Goal: Book appointment/travel/reservation

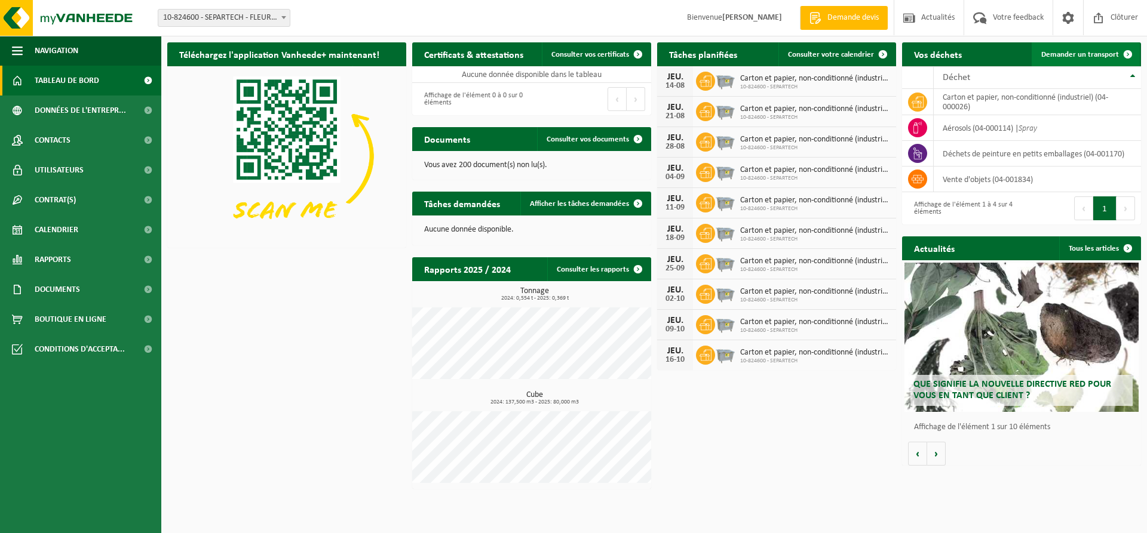
click at [1092, 57] on span "Demander un transport" at bounding box center [1080, 55] width 78 height 8
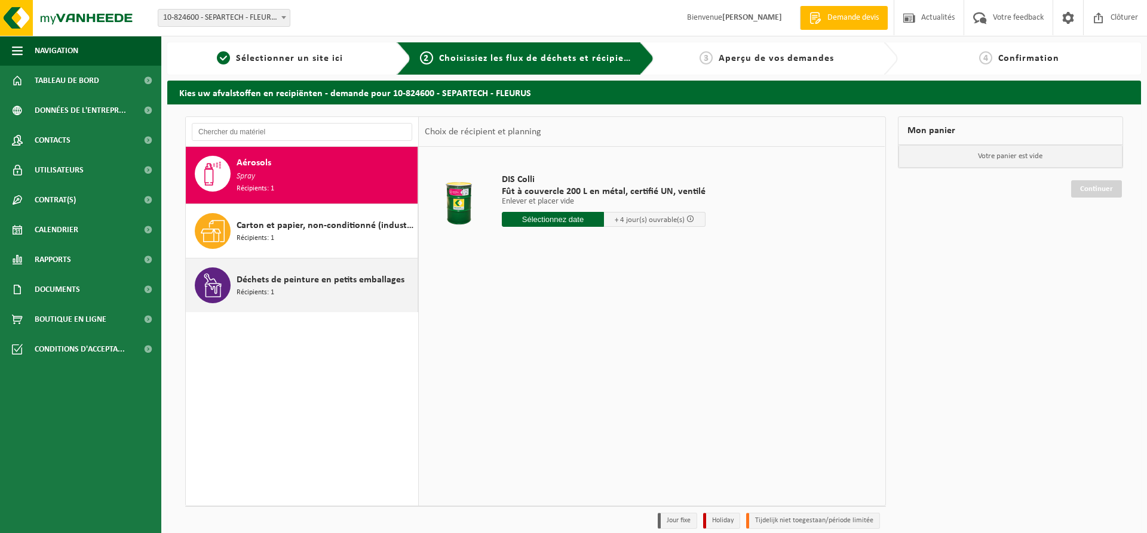
click at [263, 287] on span "Récipients: 1" at bounding box center [255, 292] width 38 height 11
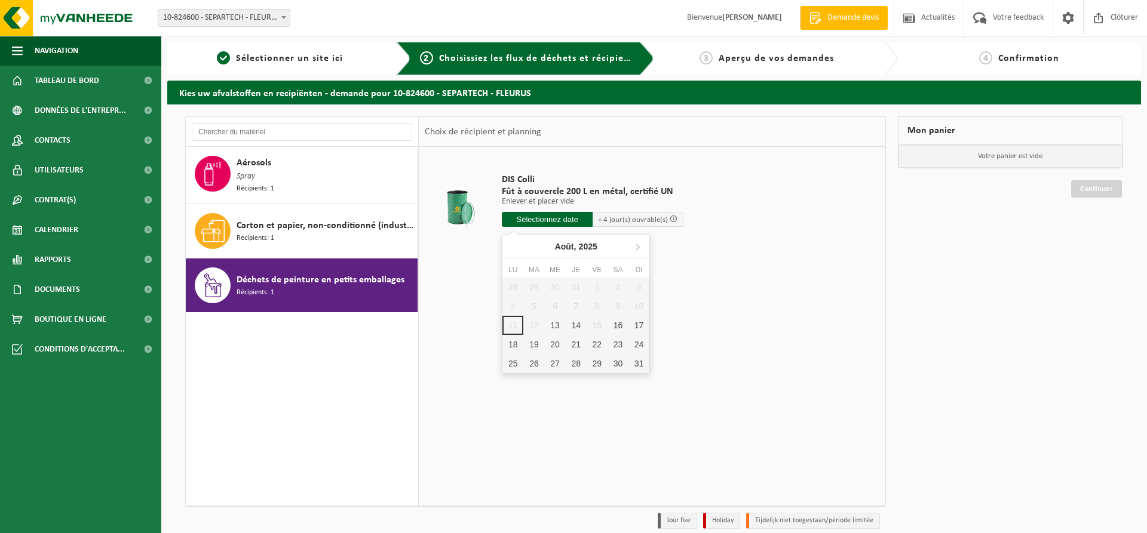
click at [563, 219] on input "text" at bounding box center [547, 219] width 91 height 15
click at [558, 327] on div "13" at bounding box center [554, 325] width 21 height 19
type input "à partir de 2025-08-13"
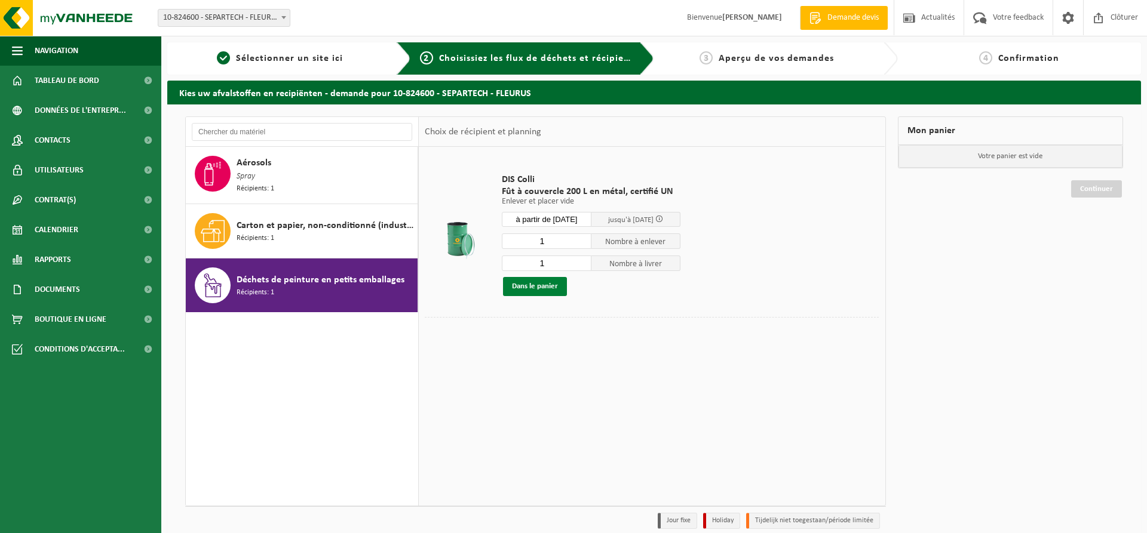
click at [537, 289] on button "Dans le panier" at bounding box center [535, 286] width 64 height 19
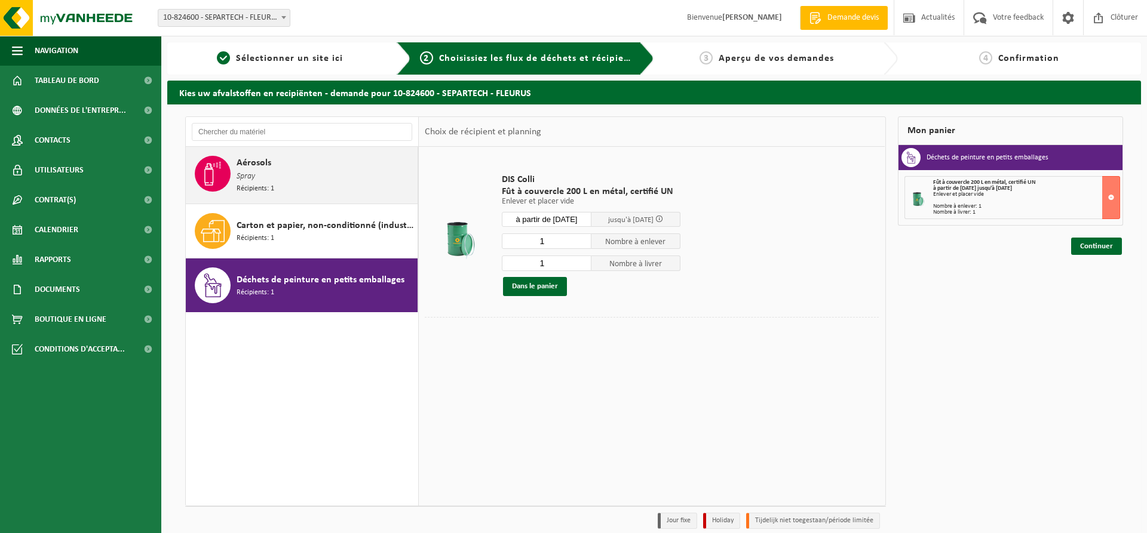
click at [232, 177] on div "Aérosols Spray Récipients: 1" at bounding box center [302, 175] width 232 height 57
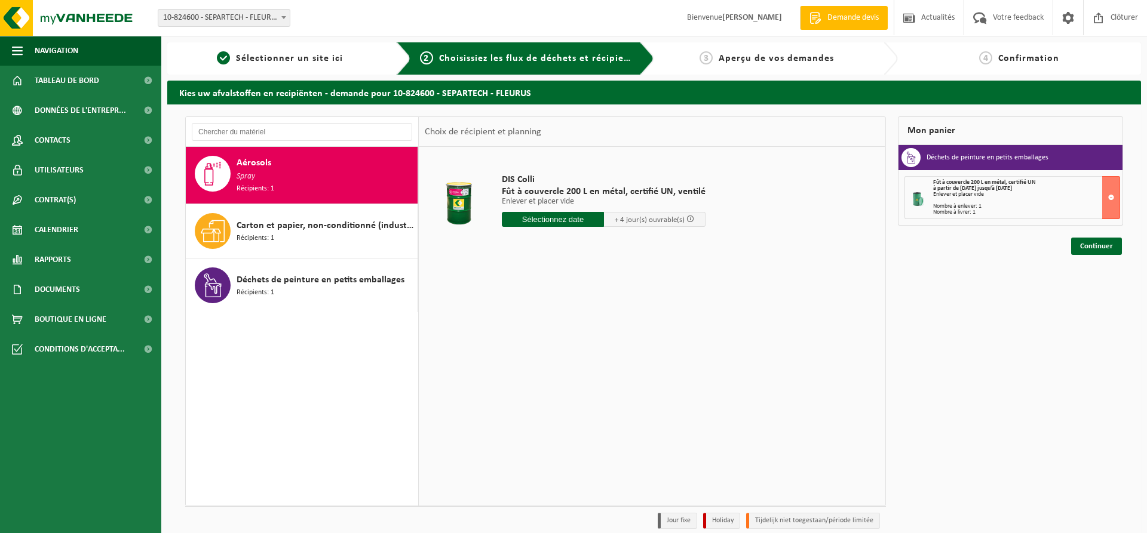
click at [557, 224] on input "text" at bounding box center [553, 219] width 102 height 15
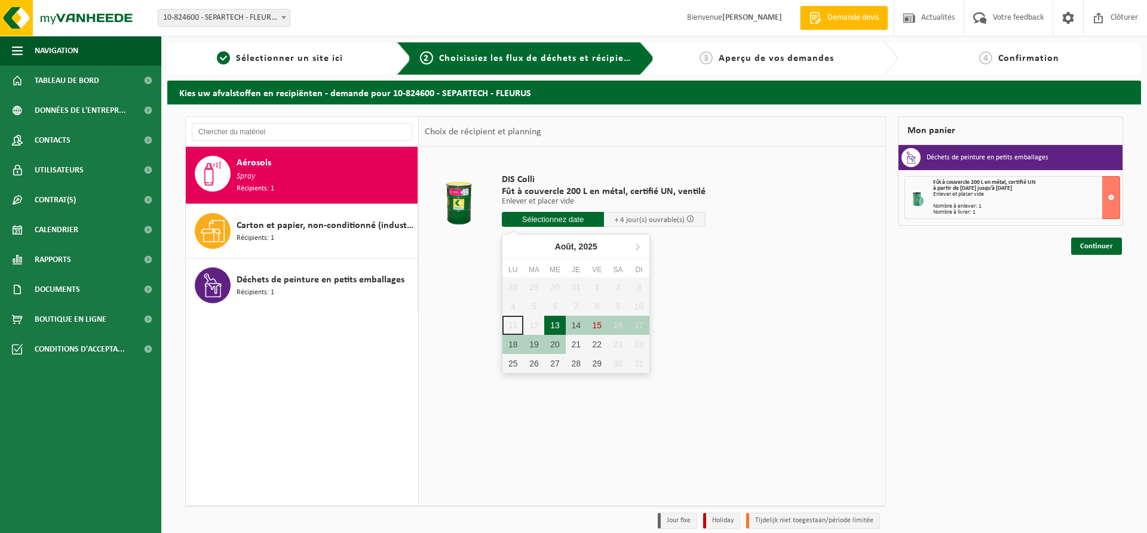
click at [561, 322] on div "13" at bounding box center [554, 325] width 21 height 19
type input "à partir de 2025-08-13"
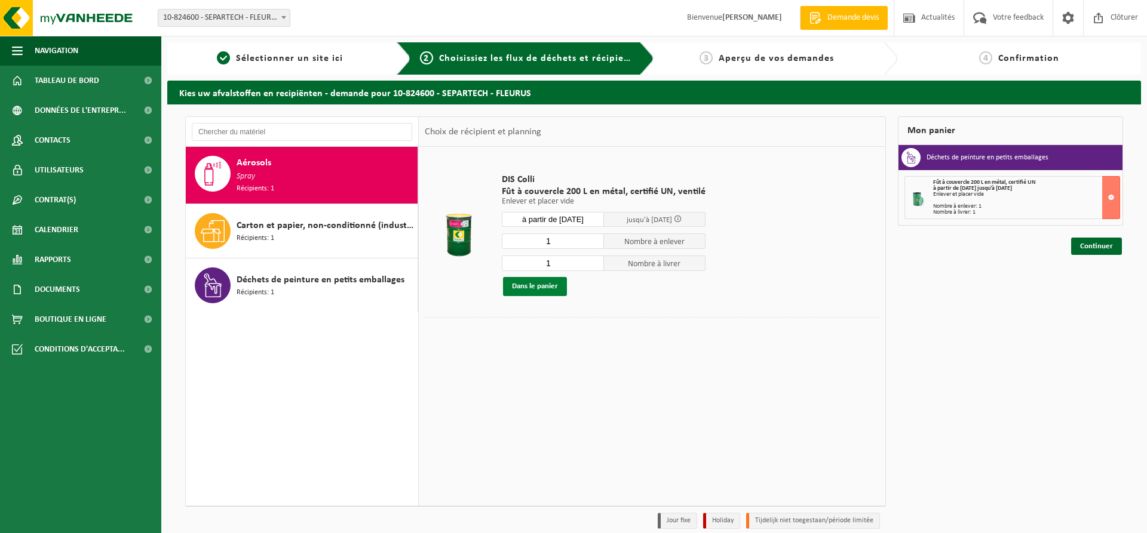
click at [539, 288] on button "Dans le panier" at bounding box center [535, 286] width 64 height 19
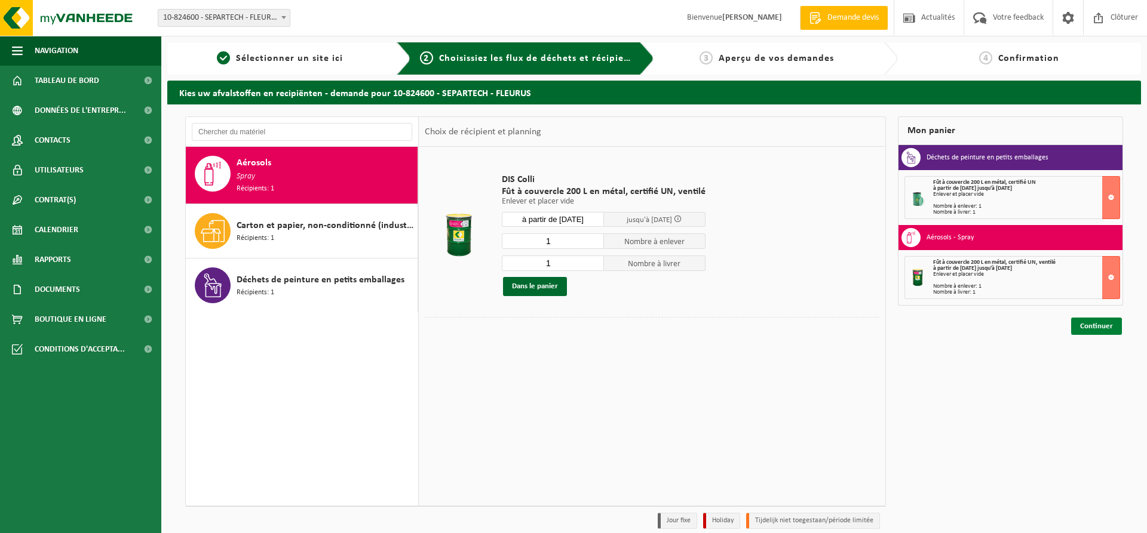
click at [1095, 326] on link "Continuer" at bounding box center [1096, 326] width 51 height 17
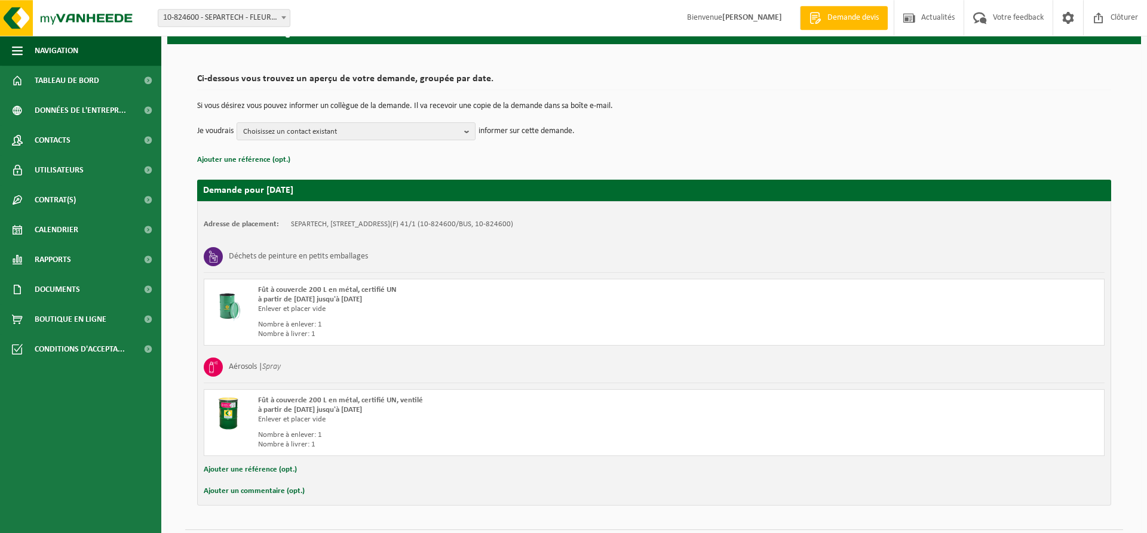
scroll to position [87, 0]
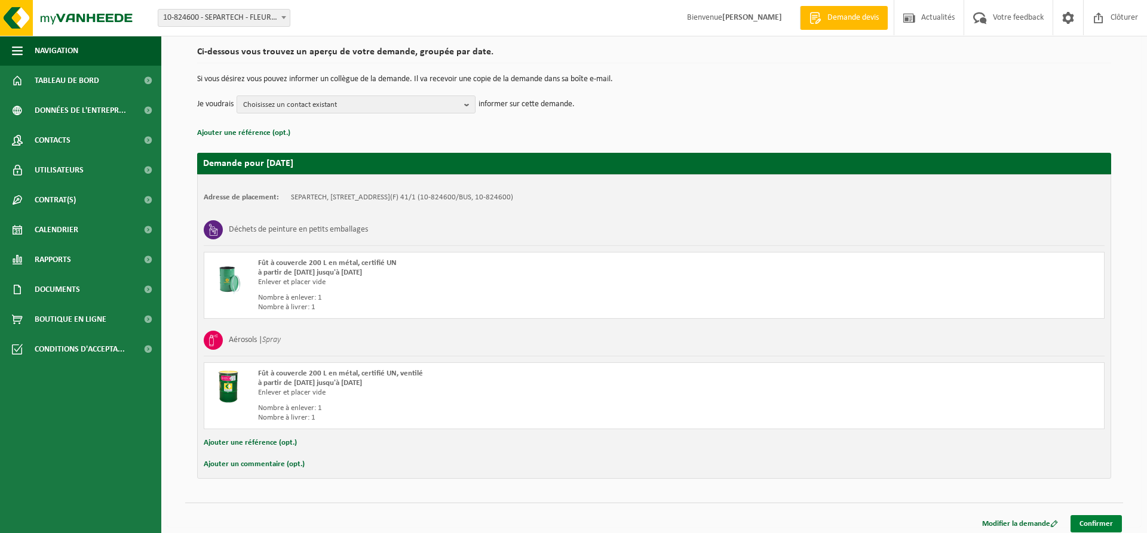
click at [1095, 527] on link "Confirmer" at bounding box center [1095, 523] width 51 height 17
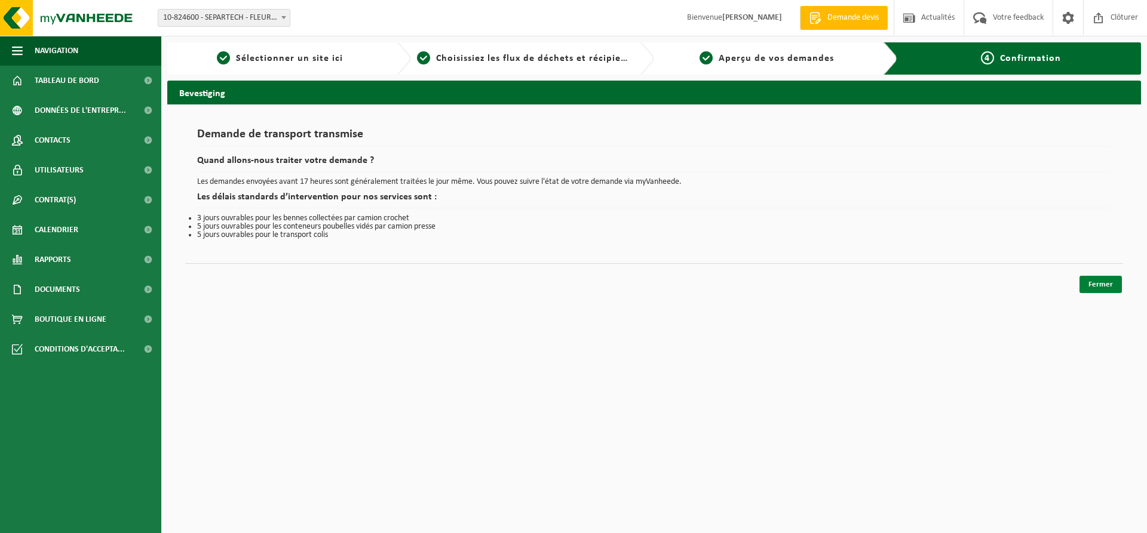
click at [1102, 289] on link "Fermer" at bounding box center [1100, 284] width 42 height 17
